Goal: Transaction & Acquisition: Purchase product/service

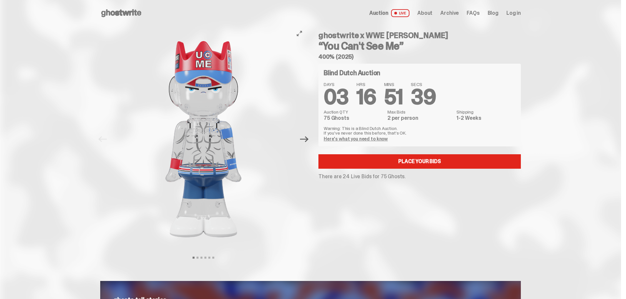
click at [305, 140] on icon "Next" at bounding box center [304, 139] width 9 height 9
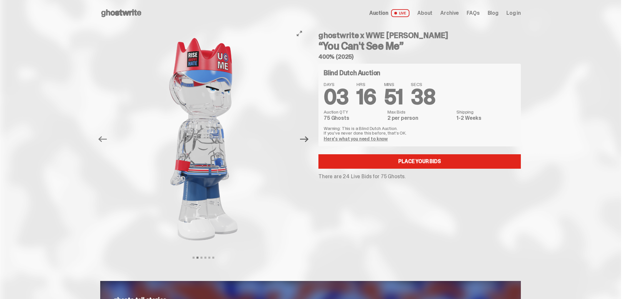
drag, startPoint x: 304, startPoint y: 139, endPoint x: 303, endPoint y: 136, distance: 3.4
click at [303, 139] on icon "Next" at bounding box center [304, 139] width 9 height 6
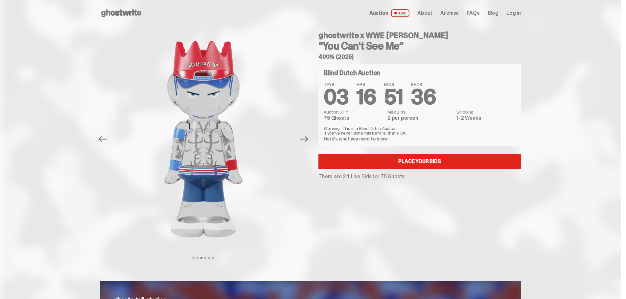
click at [410, 12] on span "LIVE" at bounding box center [400, 13] width 19 height 8
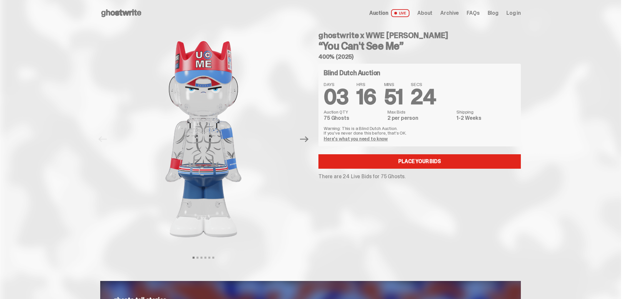
click at [389, 14] on span "Auction" at bounding box center [379, 13] width 19 height 5
click at [133, 15] on icon at bounding box center [121, 13] width 42 height 11
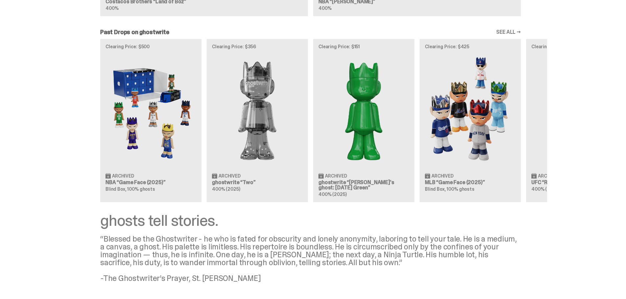
scroll to position [701, 0]
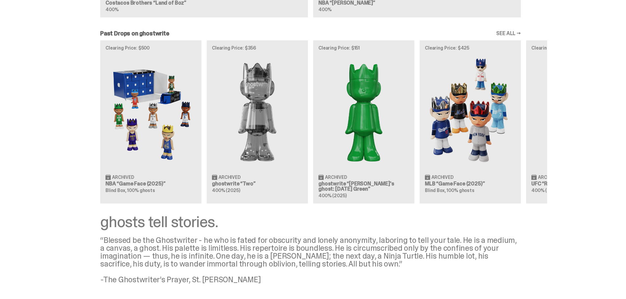
click at [509, 34] on link "SEE ALL →" at bounding box center [508, 33] width 25 height 5
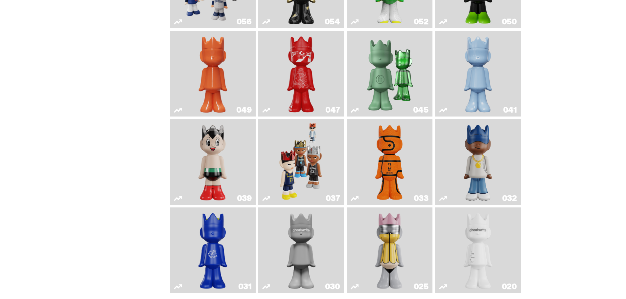
scroll to position [262, 0]
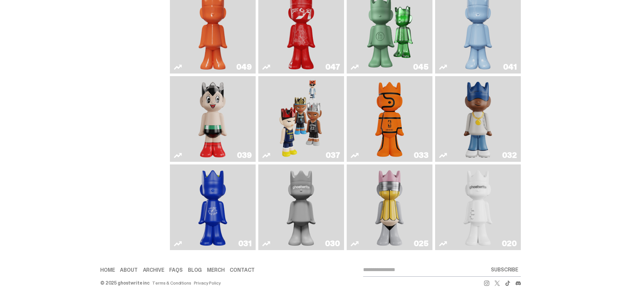
click at [393, 193] on img "No. 2 Pencil" at bounding box center [389, 207] width 45 height 81
